Goal: Transaction & Acquisition: Purchase product/service

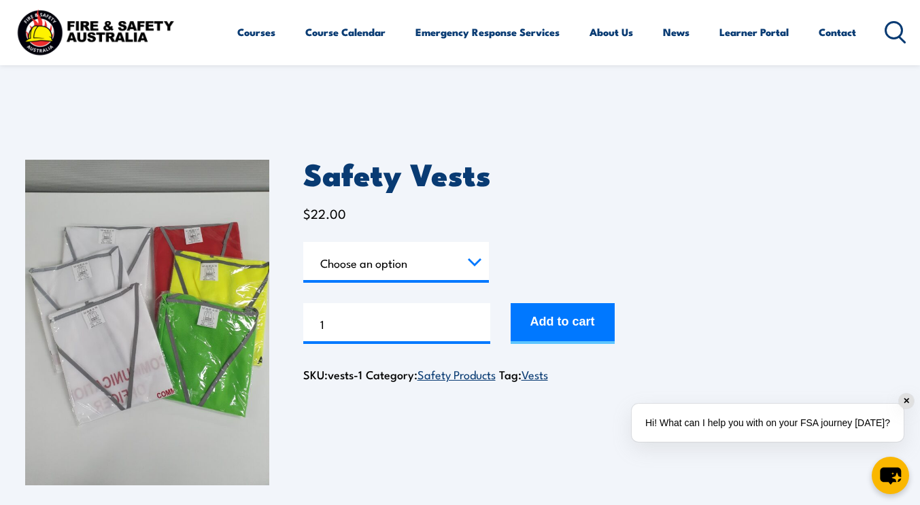
click at [544, 373] on link "Vests" at bounding box center [535, 374] width 27 height 16
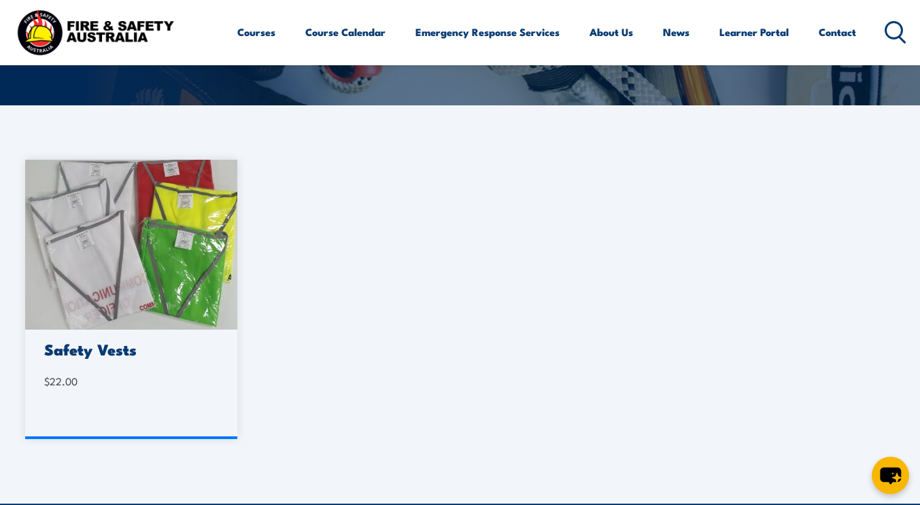
scroll to position [244, 0]
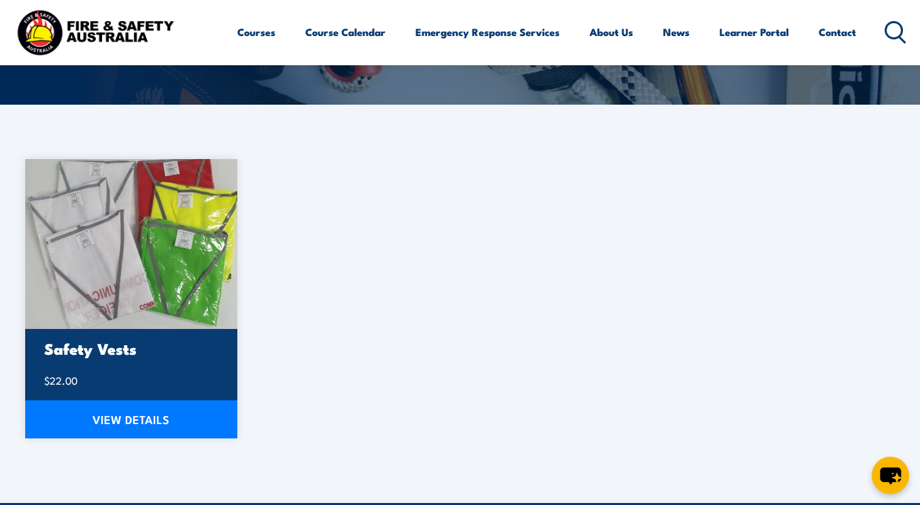
click at [134, 416] on link "VIEW DETAILS" at bounding box center [131, 420] width 213 height 38
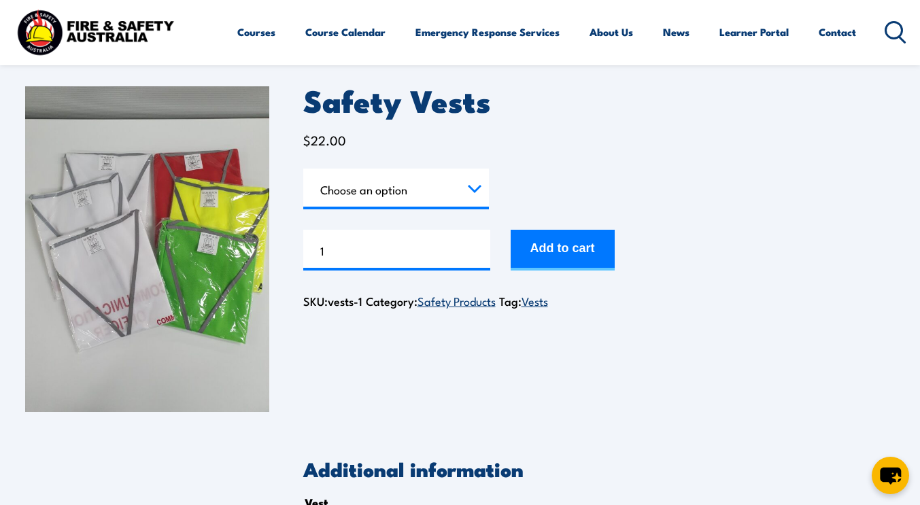
scroll to position [61, 0]
